Goal: Information Seeking & Learning: Learn about a topic

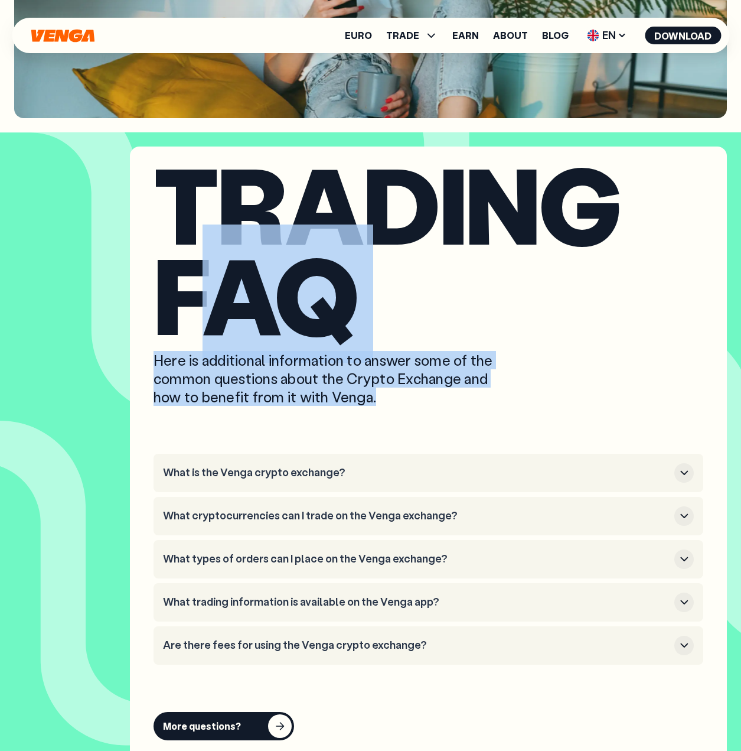
scroll to position [3538, 0]
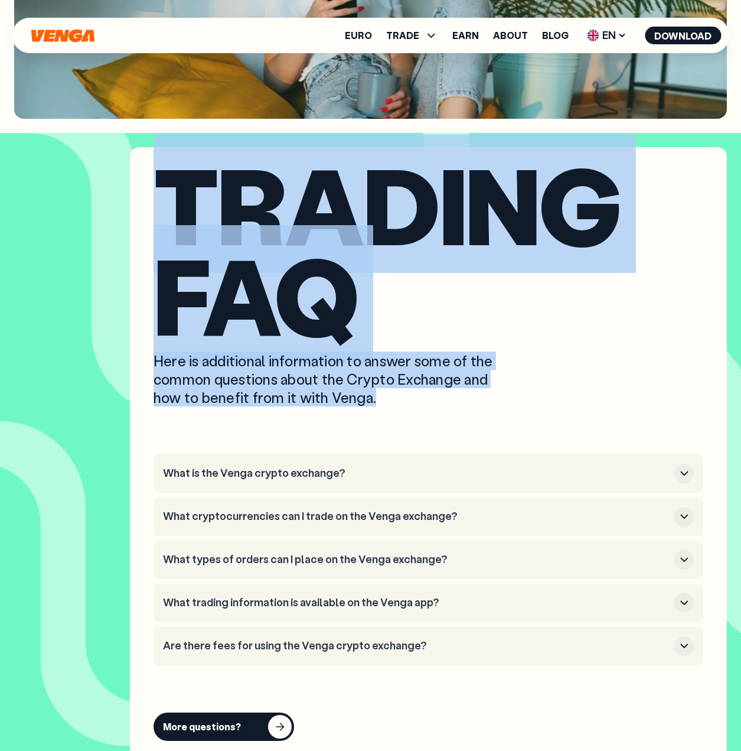
drag, startPoint x: 402, startPoint y: 395, endPoint x: 161, endPoint y: 215, distance: 301.4
click at [161, 215] on div "trading FAQ Here is additional information to answer some of the common questio…" at bounding box center [428, 455] width 597 height 617
copy div "trading FAQ Here is additional information to answer some of the common questio…"
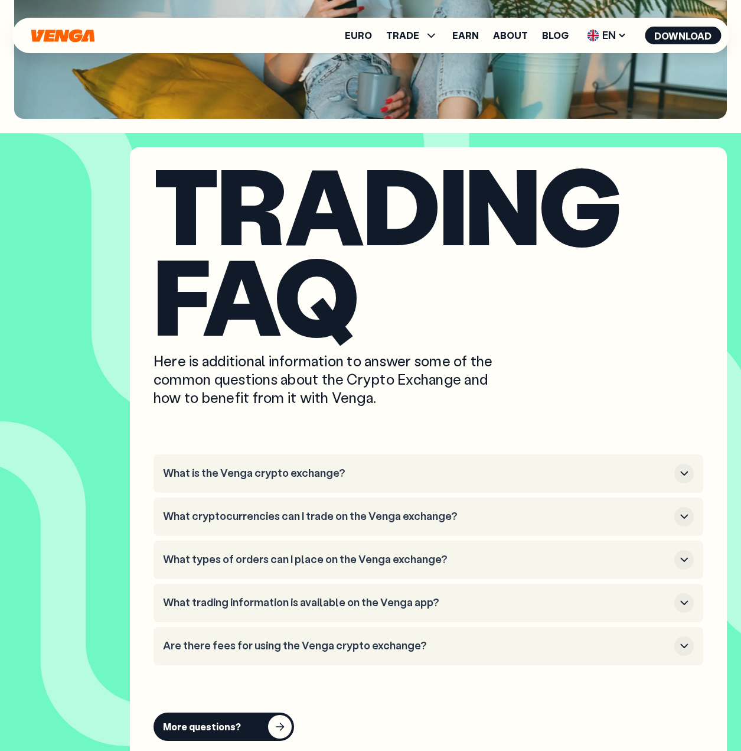
click at [413, 457] on li "What is the Venga crypto exchange?" at bounding box center [429, 473] width 550 height 38
click at [396, 463] on li "What is the Venga crypto exchange?" at bounding box center [429, 473] width 550 height 38
click at [289, 481] on button "What is the Venga crypto exchange?" at bounding box center [428, 473] width 531 height 19
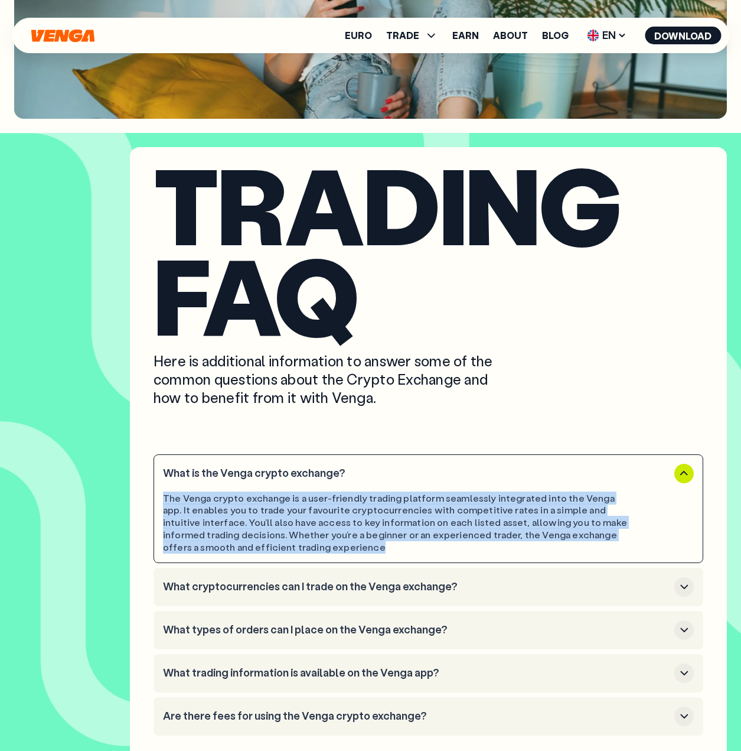
drag, startPoint x: 369, startPoint y: 543, endPoint x: 165, endPoint y: 503, distance: 207.8
click at [165, 503] on div "The Venga crypto exchange is a user-friendly trading platform seamlessly integr…" at bounding box center [395, 522] width 464 height 61
copy div "The Venga crypto exchange is a user-friendly trading platform seamlessly integr…"
click at [505, 583] on h3 "What cryptocurrencies can I trade on the Venga exchange?" at bounding box center [416, 586] width 507 height 13
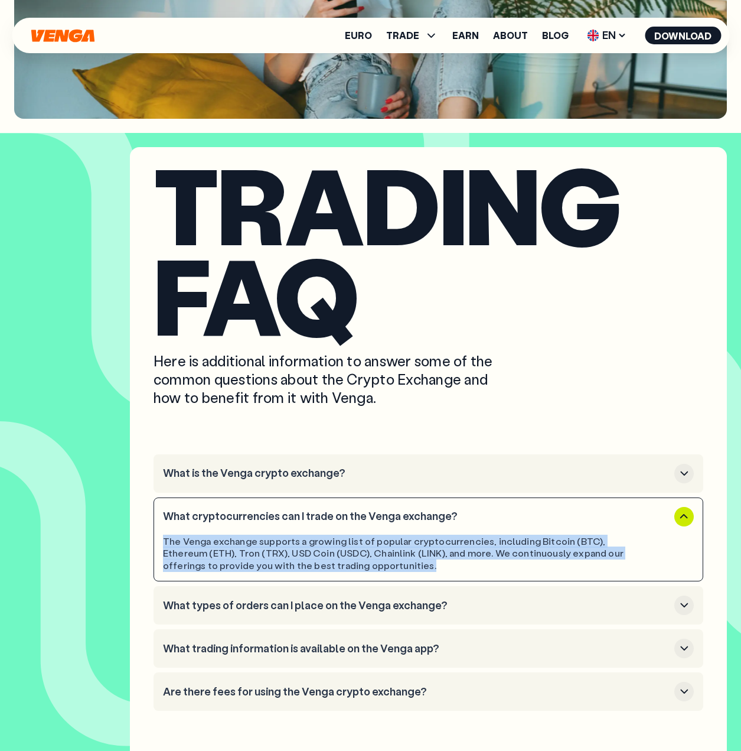
drag, startPoint x: 490, startPoint y: 565, endPoint x: 153, endPoint y: 542, distance: 337.5
click at [153, 542] on div "trading FAQ Here is additional information to answer some of the common questio…" at bounding box center [428, 478] width 597 height 663
copy div "The Venga exchange supports a growing list of popular cryptocurrencies, includi…"
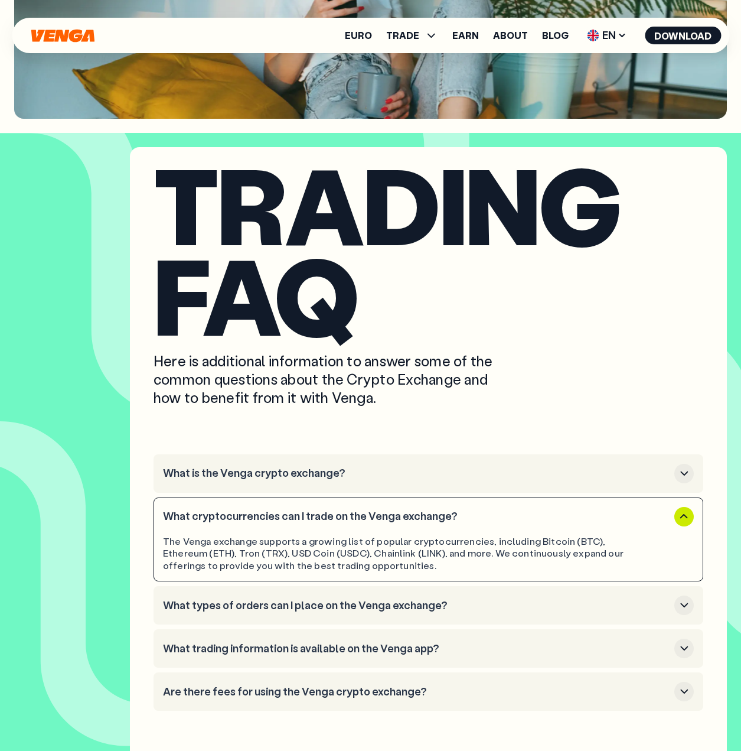
click at [548, 585] on ul "What is the Venga crypto exchange? What cryptocurrencies can I trade on the Ven…" at bounding box center [429, 582] width 550 height 256
click at [535, 603] on h3 "What types of orders can I place on the Venga exchange?" at bounding box center [416, 605] width 507 height 13
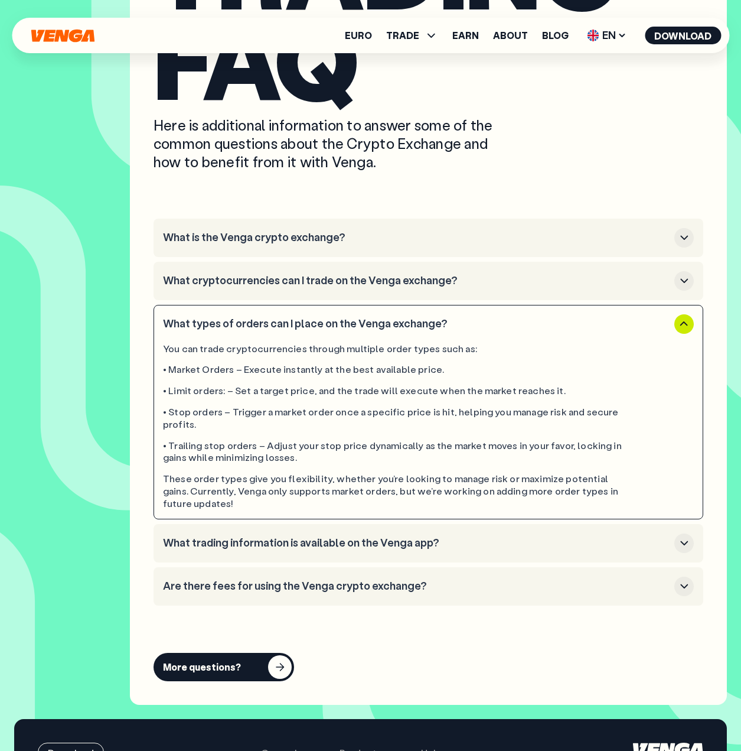
scroll to position [3774, 0]
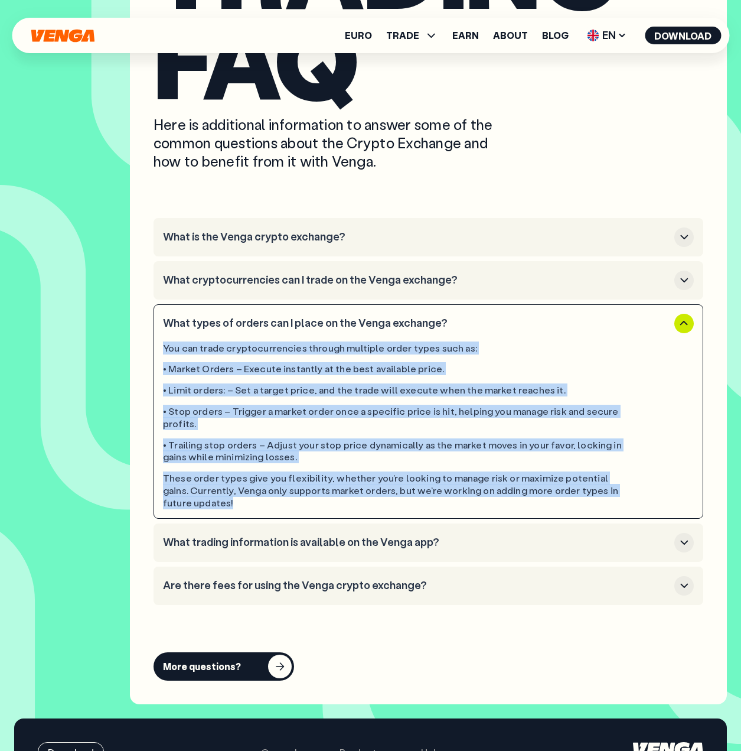
drag, startPoint x: 223, startPoint y: 500, endPoint x: 162, endPoint y: 347, distance: 164.4
click at [162, 347] on li "What types of orders can I place on the Venga exchange? You can trade cryptocur…" at bounding box center [429, 411] width 550 height 214
copy div "You can trade cryptocurrencies through multiple order types such as: • Market O…"
click at [362, 537] on h3 "What trading information is available on the Venga app?" at bounding box center [416, 542] width 507 height 13
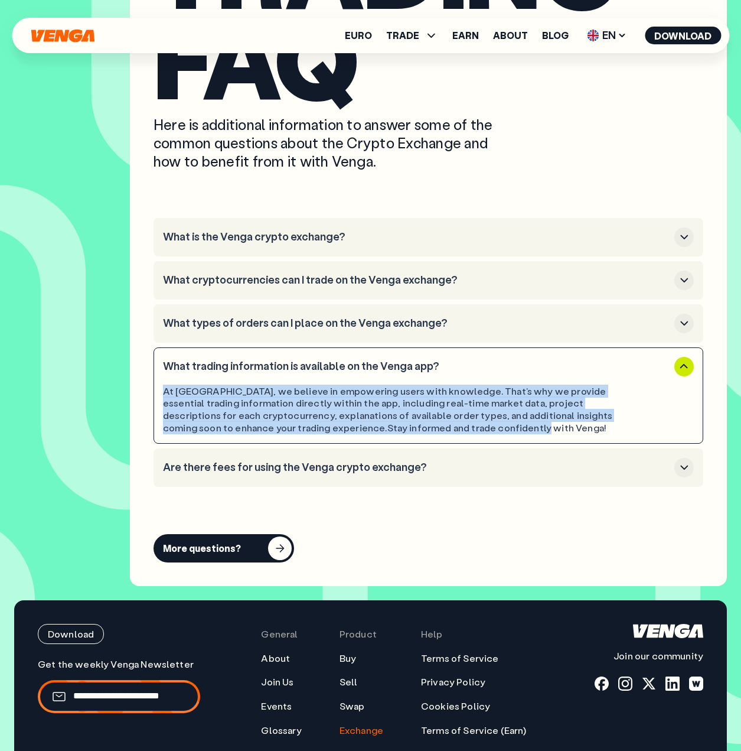
drag, startPoint x: 502, startPoint y: 431, endPoint x: 143, endPoint y: 393, distance: 361.1
click at [143, 393] on div "trading FAQ Here is additional information to answer some of the common questio…" at bounding box center [428, 248] width 597 height 675
copy div "At [GEOGRAPHIC_DATA], we believe in empowering users with knowledge. That’s why…"
click at [231, 461] on h3 "Are there fees for using the Venga crypto exchange?" at bounding box center [416, 467] width 507 height 13
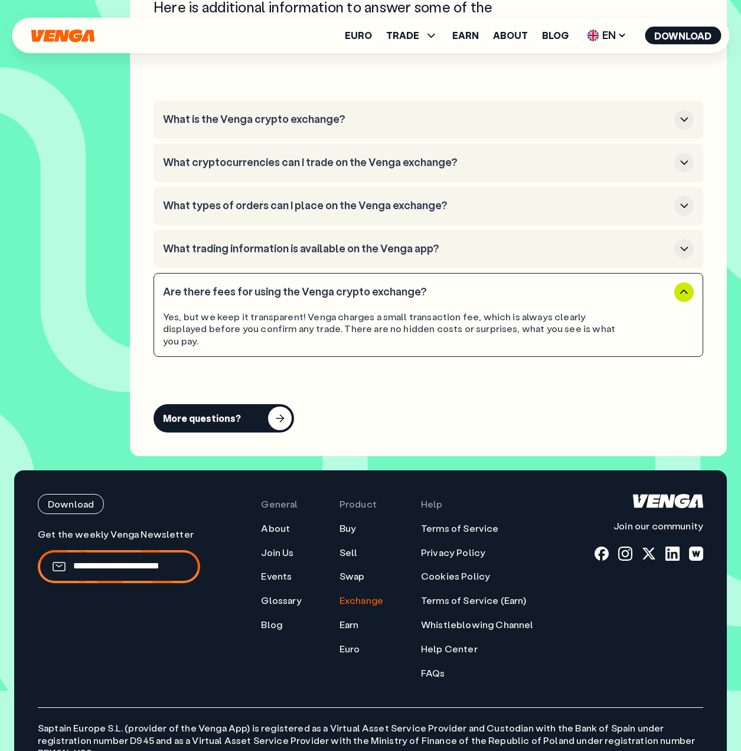
scroll to position [3892, 0]
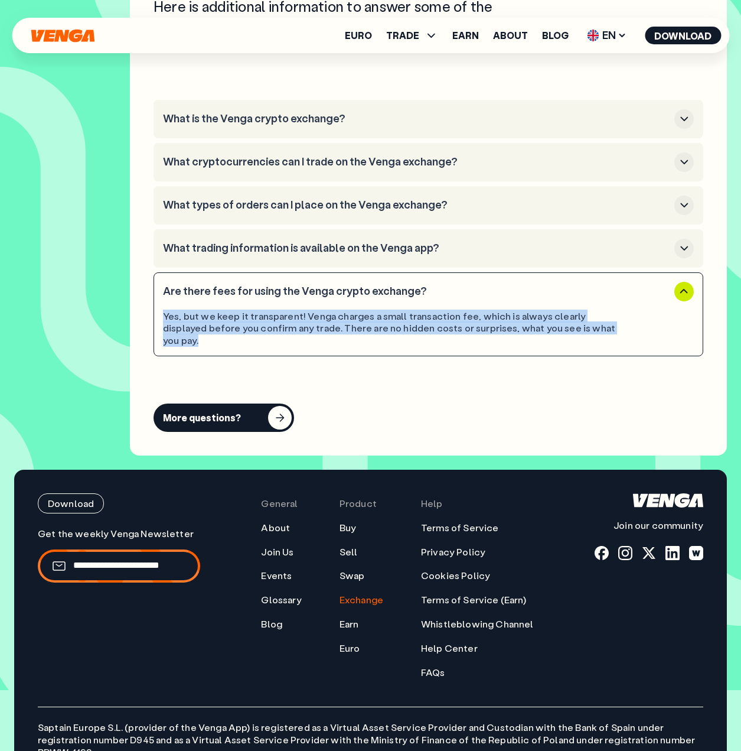
drag, startPoint x: 609, startPoint y: 331, endPoint x: 159, endPoint y: 316, distance: 449.8
click at [159, 316] on li "Are there fees for using the Venga crypto exchange? Yes, but we keep it transpa…" at bounding box center [429, 314] width 550 height 84
copy div "Yes, but we keep it transparent! Venga charges a small transaction fee, which i…"
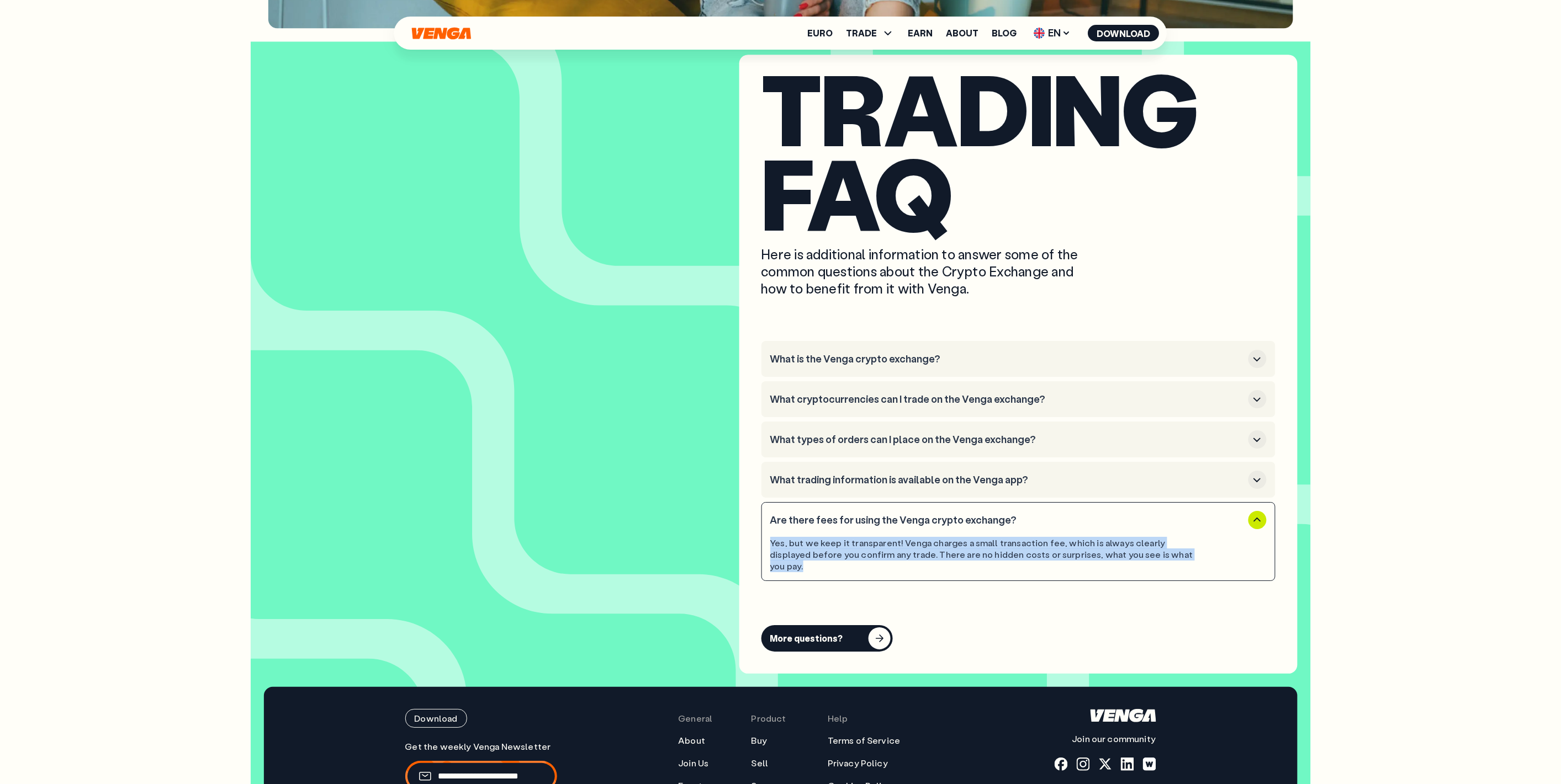
scroll to position [3591, 0]
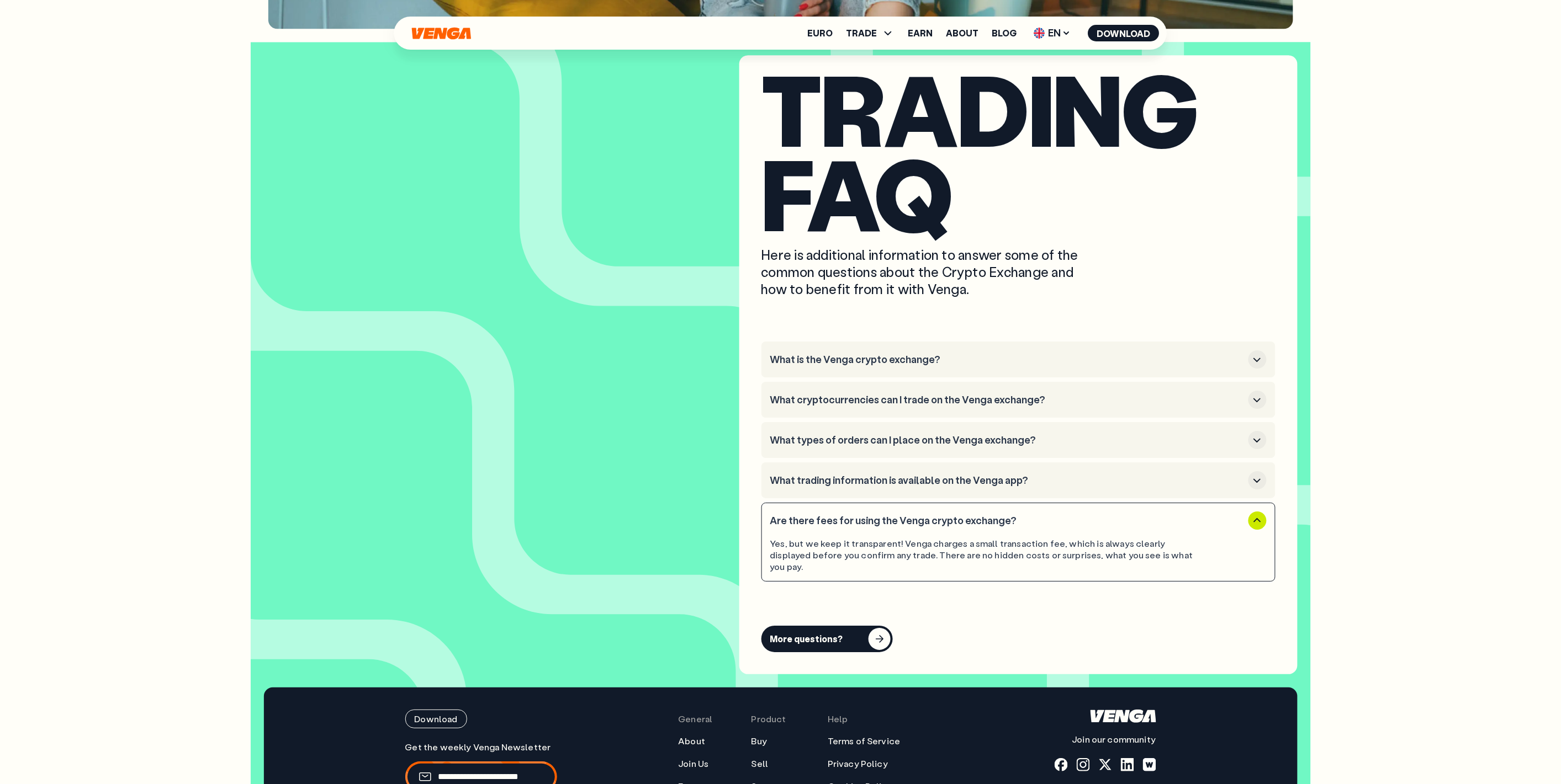
drag, startPoint x: 1037, startPoint y: 598, endPoint x: 1157, endPoint y: 549, distance: 129.6
click at [693, 597] on div "trading FAQ Here is additional information to answer some of the common questio…" at bounding box center [1018, 364] width 558 height 620
click at [693, 527] on icon "button" at bounding box center [1257, 521] width 13 height 13
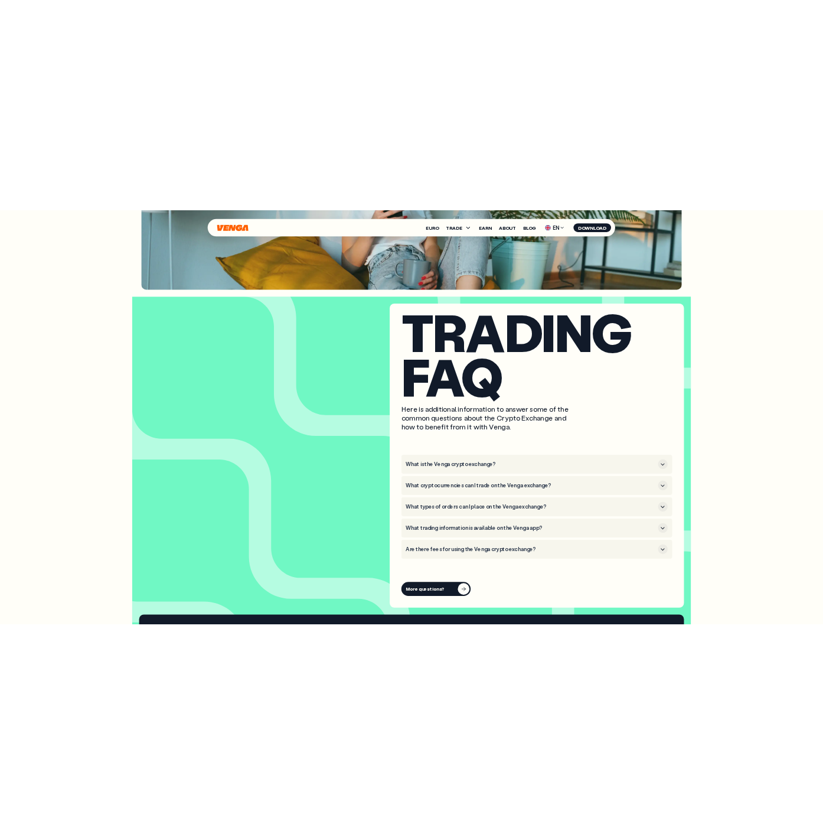
scroll to position [3711, 0]
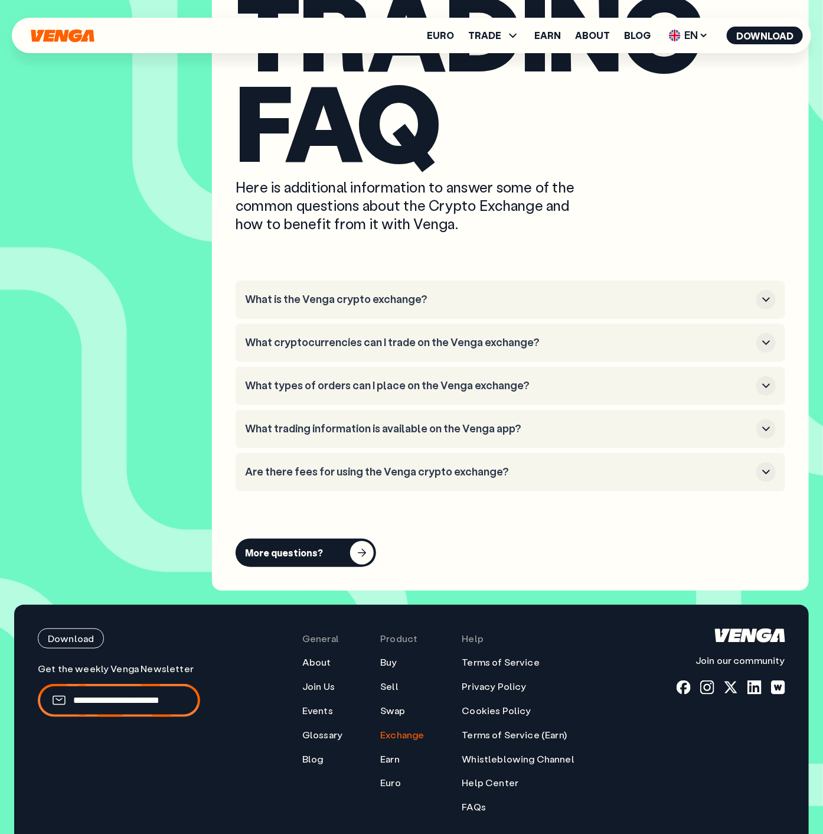
click at [317, 297] on h3 "What is the Venga crypto exchange?" at bounding box center [498, 299] width 507 height 13
